Goal: Task Accomplishment & Management: Use online tool/utility

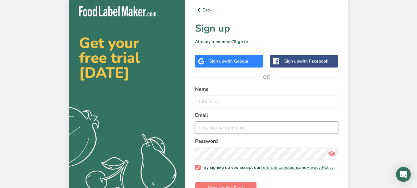
click at [236, 127] on input "email" at bounding box center [266, 127] width 143 height 12
paste input "[EMAIL_ADDRESS][DOMAIN_NAME]"
type input "[EMAIL_ADDRESS][DOMAIN_NAME]"
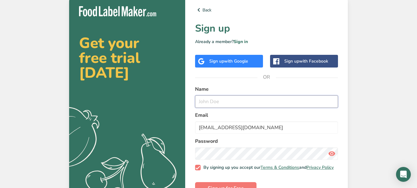
click at [234, 106] on input "text" at bounding box center [266, 101] width 143 height 12
type input "[PERSON_NAME]"
click at [332, 155] on icon at bounding box center [331, 153] width 7 height 11
click at [408, 93] on div "Get your free trial [DATE] .a{fill:#f5f3ed;} Back Sign up Already a member? Sig…" at bounding box center [208, 100] width 417 height 200
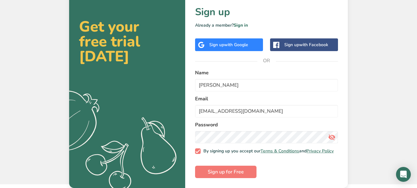
scroll to position [20, 0]
click at [244, 173] on button "Sign up for Free" at bounding box center [225, 171] width 61 height 12
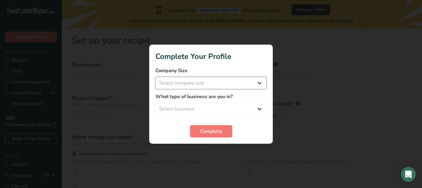
click at [243, 80] on select "Select company size Fewer than 10 Employees 10 to 50 Employees 51 to 500 Employ…" at bounding box center [210, 83] width 111 height 12
select select "1"
click at [155, 77] on select "Select company size Fewer than 10 Employees 10 to 50 Employees 51 to 500 Employ…" at bounding box center [210, 83] width 111 height 12
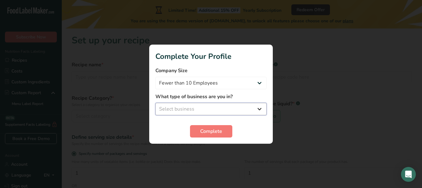
click at [238, 106] on select "Select business Packaged Food Manufacturer Restaurant & Cafe Bakery Meal Plans …" at bounding box center [210, 109] width 111 height 12
select select "3"
click at [155, 103] on select "Select business Packaged Food Manufacturer Restaurant & Cafe Bakery Meal Plans …" at bounding box center [210, 109] width 111 height 12
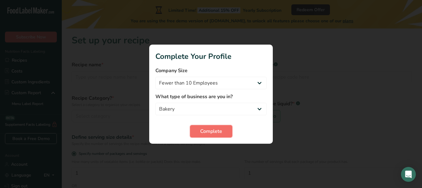
click at [213, 133] on span "Complete" at bounding box center [211, 130] width 22 height 7
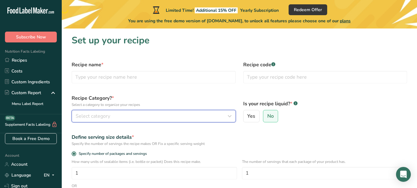
click at [136, 119] on div "Select category" at bounding box center [152, 115] width 153 height 7
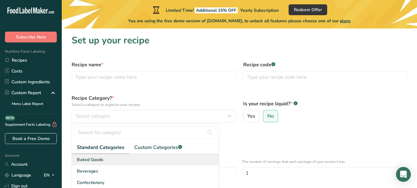
click at [100, 160] on span "Baked Goods" at bounding box center [90, 159] width 27 height 6
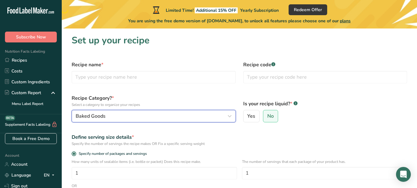
click at [128, 114] on div "Baked Goods" at bounding box center [152, 115] width 153 height 7
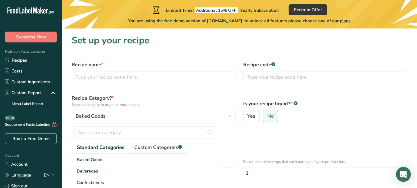
click at [173, 149] on span "Custom Categories .a-a{fill:#347362;}.b-a{fill:#fff;}" at bounding box center [158, 146] width 48 height 7
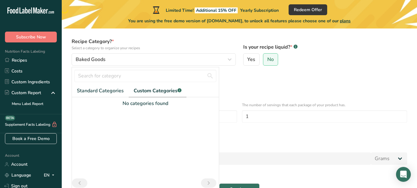
scroll to position [61, 0]
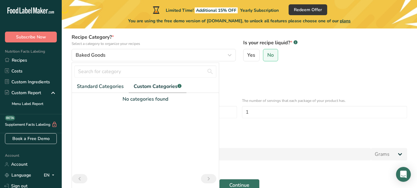
click at [359, 42] on label "Is your recipe liquid? * .a-a{fill:#347362;}.b-a{fill:#fff;}" at bounding box center [325, 42] width 164 height 7
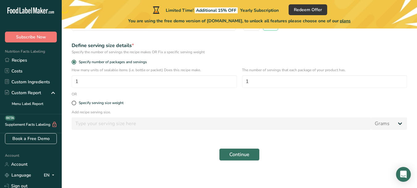
scroll to position [92, 0]
click at [230, 153] on span "Continue" at bounding box center [240, 153] width 20 height 7
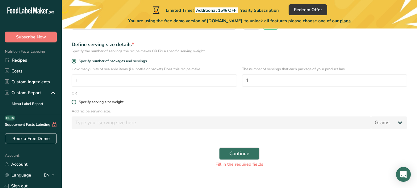
click at [74, 101] on span at bounding box center [74, 101] width 5 height 5
click at [74, 101] on input "Specify serving size weight" at bounding box center [74, 102] width 4 height 4
radio input "true"
radio input "false"
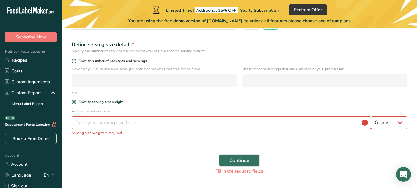
click at [74, 61] on span at bounding box center [74, 61] width 5 height 5
click at [74, 61] on input "Specify number of packages and servings" at bounding box center [74, 61] width 4 height 4
radio input "true"
radio input "false"
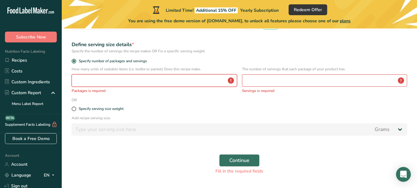
click at [89, 81] on input "number" at bounding box center [155, 80] width 166 height 12
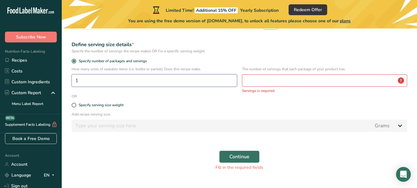
type input "1"
click at [252, 82] on input "number" at bounding box center [325, 80] width 166 height 12
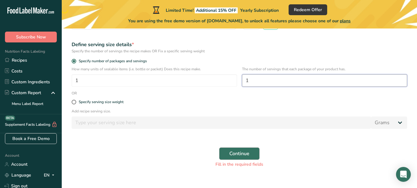
type input "1"
click at [241, 155] on span "Continue" at bounding box center [240, 153] width 20 height 7
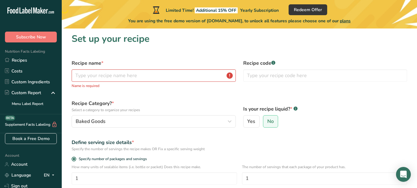
scroll to position [0, 0]
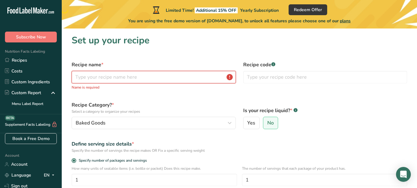
click at [85, 79] on input "text" at bounding box center [154, 77] width 164 height 12
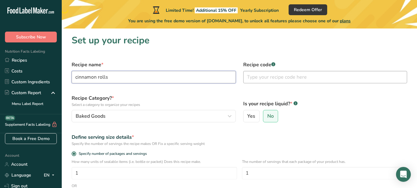
type input "cinnamon rolls"
click at [275, 78] on input "text" at bounding box center [325, 77] width 164 height 12
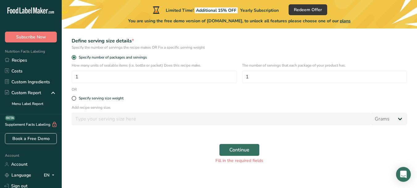
scroll to position [97, 0]
click at [235, 149] on span "Continue" at bounding box center [240, 148] width 20 height 7
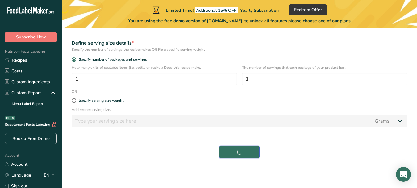
scroll to position [94, 0]
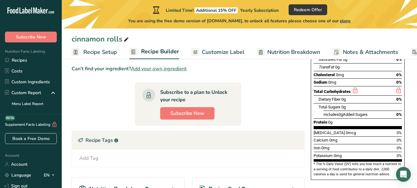
scroll to position [108, 0]
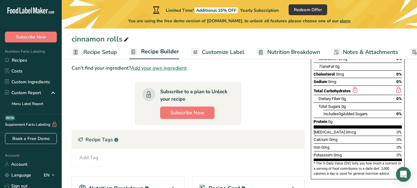
click at [216, 50] on span "Customize Label" at bounding box center [223, 52] width 43 height 8
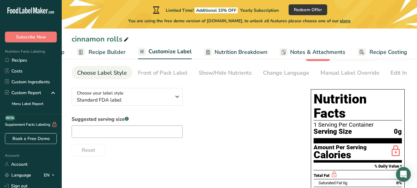
scroll to position [23, 0]
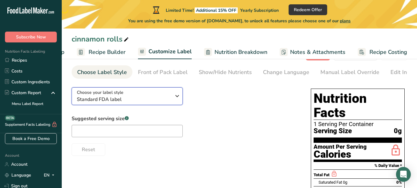
click at [177, 100] on icon "button" at bounding box center [177, 95] width 7 height 11
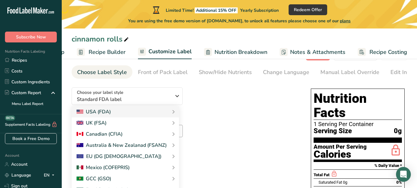
click at [220, 88] on div "Choose your label style Standard FDA label USA (FDA) Standard FDA label Tabular…" at bounding box center [185, 118] width 227 height 73
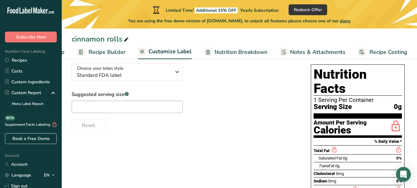
scroll to position [47, 0]
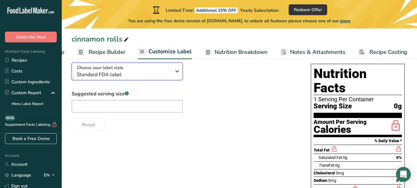
click at [173, 75] on div "Choose your label style Standard FDA label" at bounding box center [126, 71] width 99 height 14
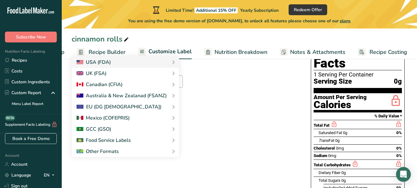
scroll to position [84, 0]
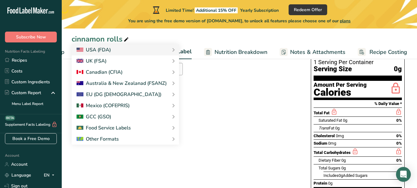
click at [220, 178] on div "Choose your label style Standard FDA label USA (FDA) Standard FDA label Tabular…" at bounding box center [240, 133] width 336 height 226
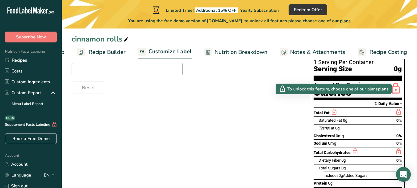
click at [335, 108] on icon at bounding box center [334, 112] width 7 height 8
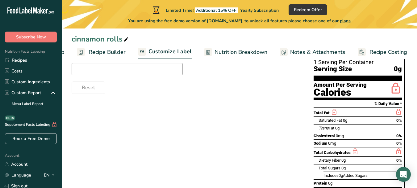
drag, startPoint x: 335, startPoint y: 99, endPoint x: 177, endPoint y: 131, distance: 161.0
click at [177, 131] on div "Choose your label style Standard FDA label USA (FDA) Standard FDA label Tabular…" at bounding box center [240, 133] width 336 height 226
click at [301, 50] on span "Notes & Attachments" at bounding box center [317, 52] width 55 height 8
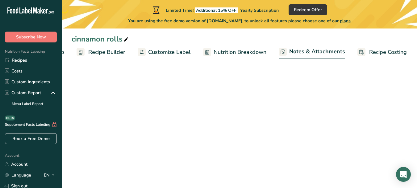
click at [233, 50] on span "Nutrition Breakdown" at bounding box center [240, 52] width 53 height 8
select select "Calories"
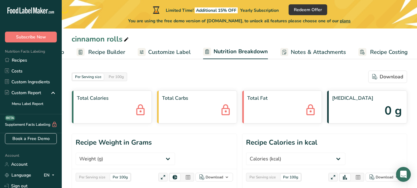
scroll to position [0, 53]
click at [219, 174] on div "Download" at bounding box center [215, 177] width 18 height 6
click at [216, 185] on div "As image (.png)" at bounding box center [213, 189] width 34 height 8
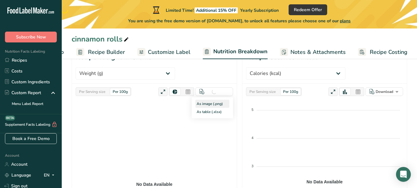
click at [204, 99] on div "As image (.png)" at bounding box center [213, 103] width 34 height 8
